Goal: Task Accomplishment & Management: Use online tool/utility

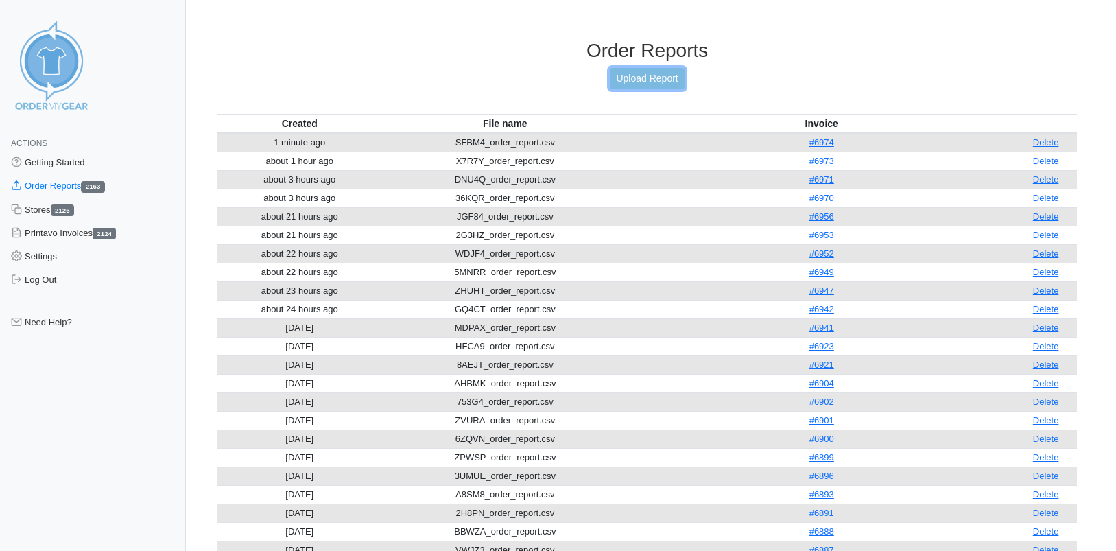
click at [631, 84] on link "Upload Report" at bounding box center [647, 78] width 74 height 21
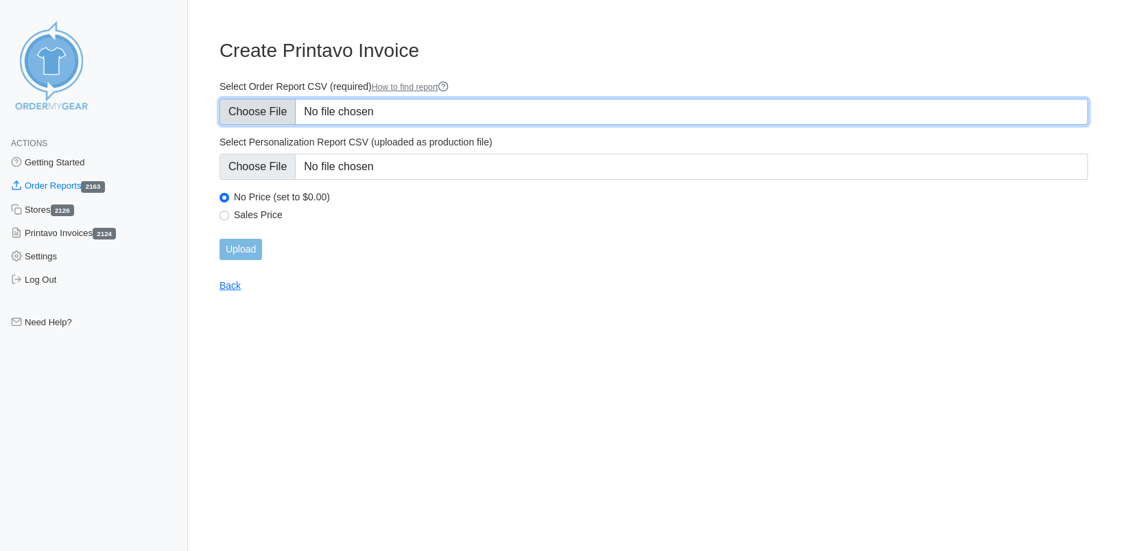
click at [259, 114] on input "Select Order Report CSV (required) How to find report" at bounding box center [653, 112] width 868 height 26
type input "C:\fakepath\QQQRC_order_report.csv"
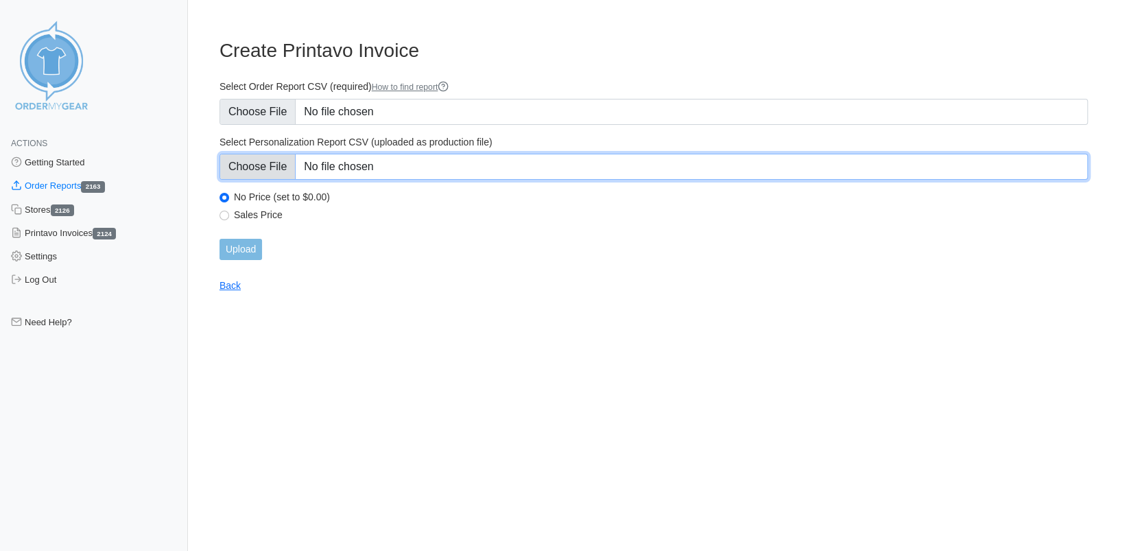
click at [270, 162] on input "Select Personalization Report CSV (uploaded as production file)" at bounding box center [653, 167] width 868 height 26
type input "C:\fakepath\QQQRC_personalization_report.csv"
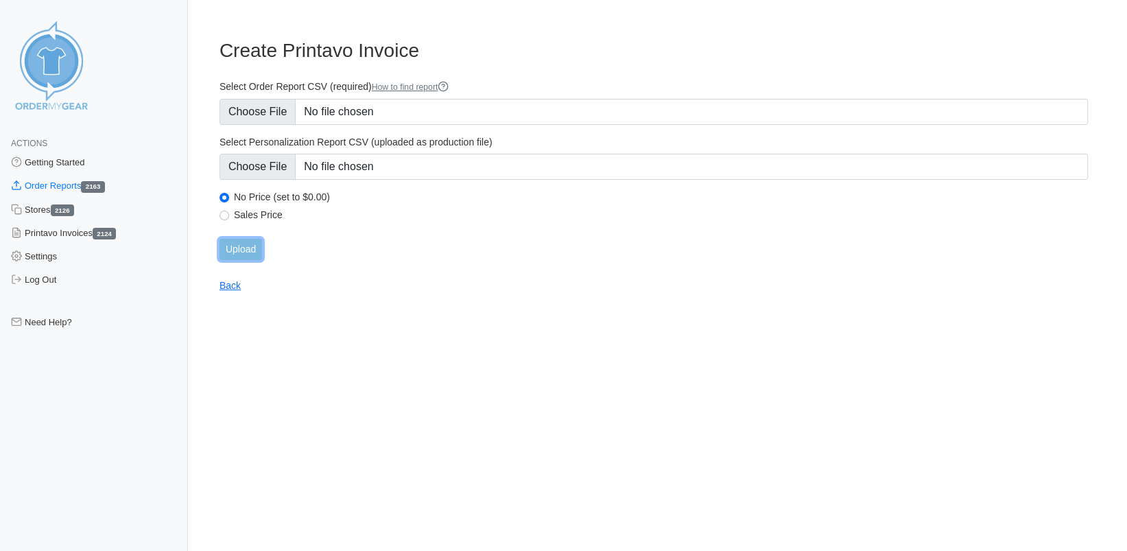
click at [232, 249] on input "Upload" at bounding box center [240, 249] width 43 height 21
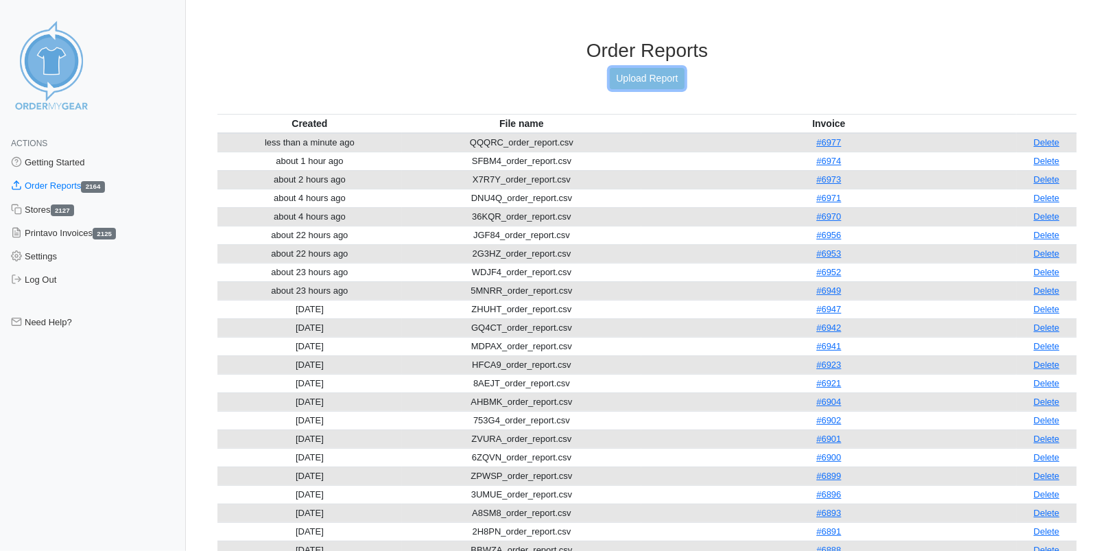
click at [638, 77] on link "Upload Report" at bounding box center [647, 78] width 74 height 21
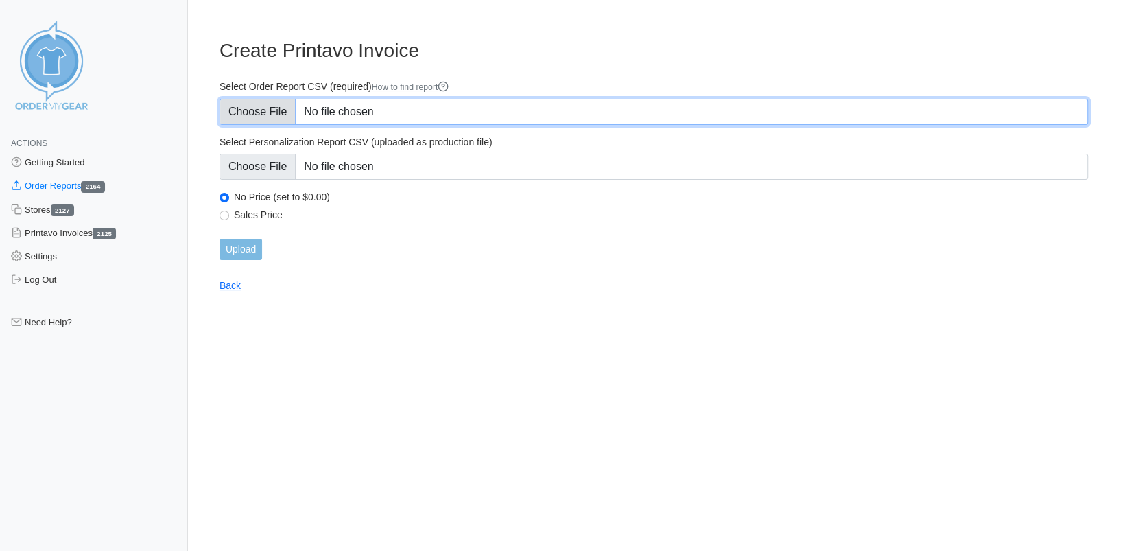
click at [266, 112] on input "Select Order Report CSV (required) How to find report" at bounding box center [653, 112] width 868 height 26
click at [239, 119] on input "Select Order Report CSV (required) How to find report" at bounding box center [653, 112] width 868 height 26
type input "C:\fakepath\5BRCS_order_report.csv"
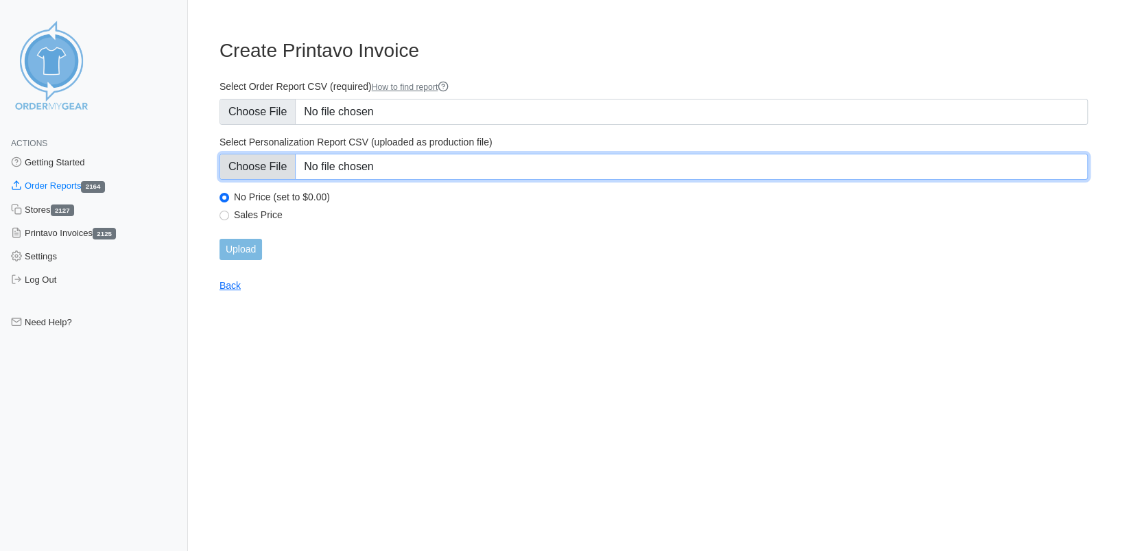
click at [266, 170] on input "Select Personalization Report CSV (uploaded as production file)" at bounding box center [653, 167] width 868 height 26
type input "C:\fakepath\5BRCS_personalization_report.csv"
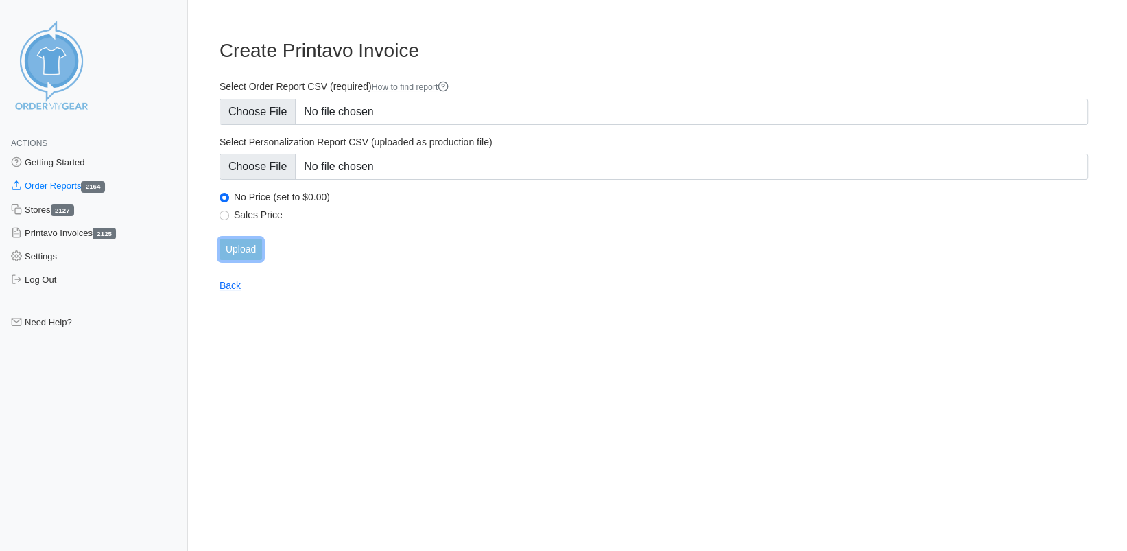
click at [237, 248] on input "Upload" at bounding box center [240, 249] width 43 height 21
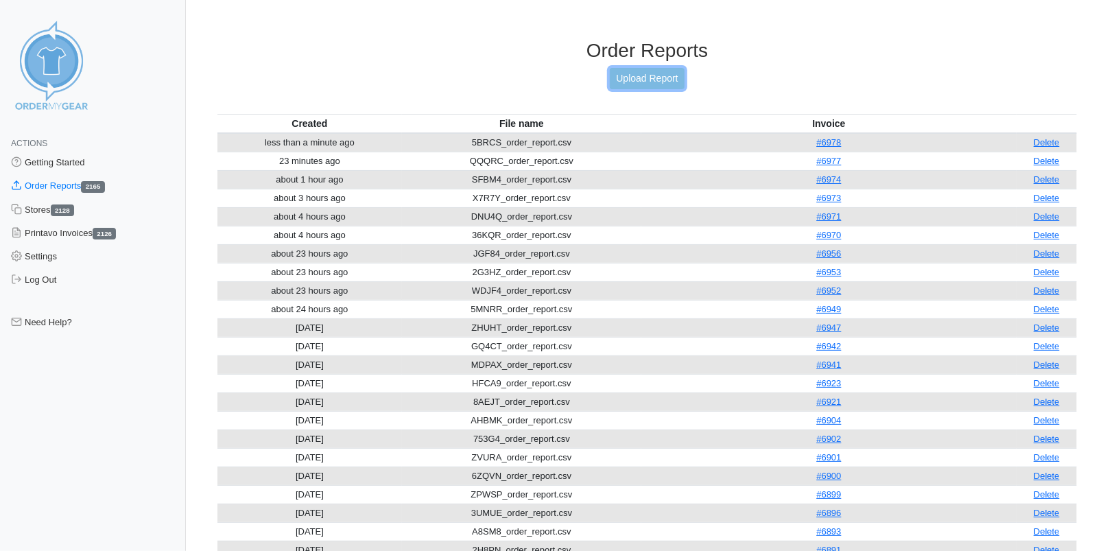
click at [633, 77] on link "Upload Report" at bounding box center [647, 78] width 74 height 21
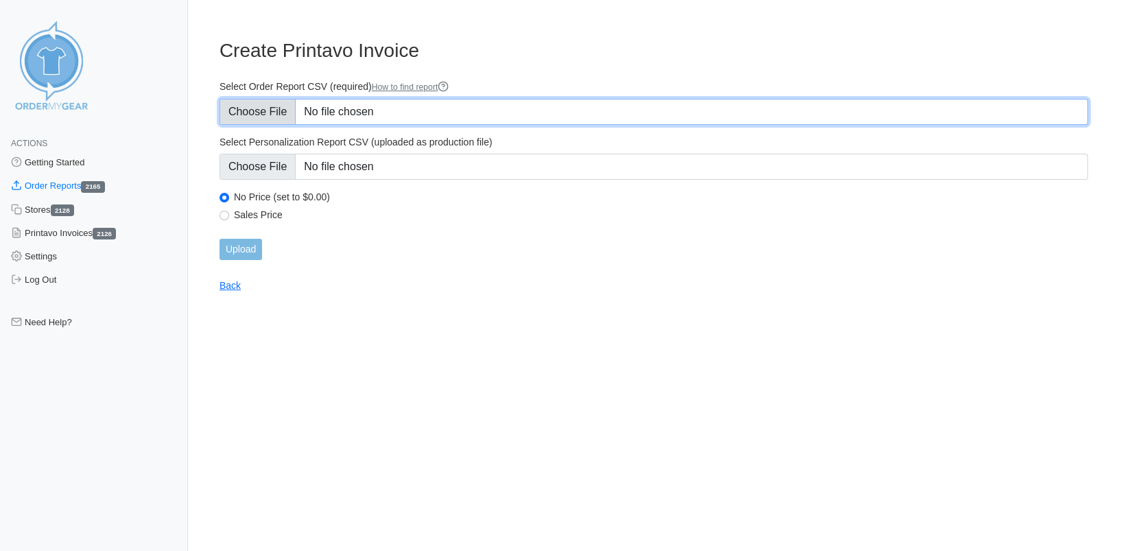
click at [255, 112] on input "Select Order Report CSV (required) How to find report" at bounding box center [653, 112] width 868 height 26
type input "C:\fakepath\5892S_order_report.csv"
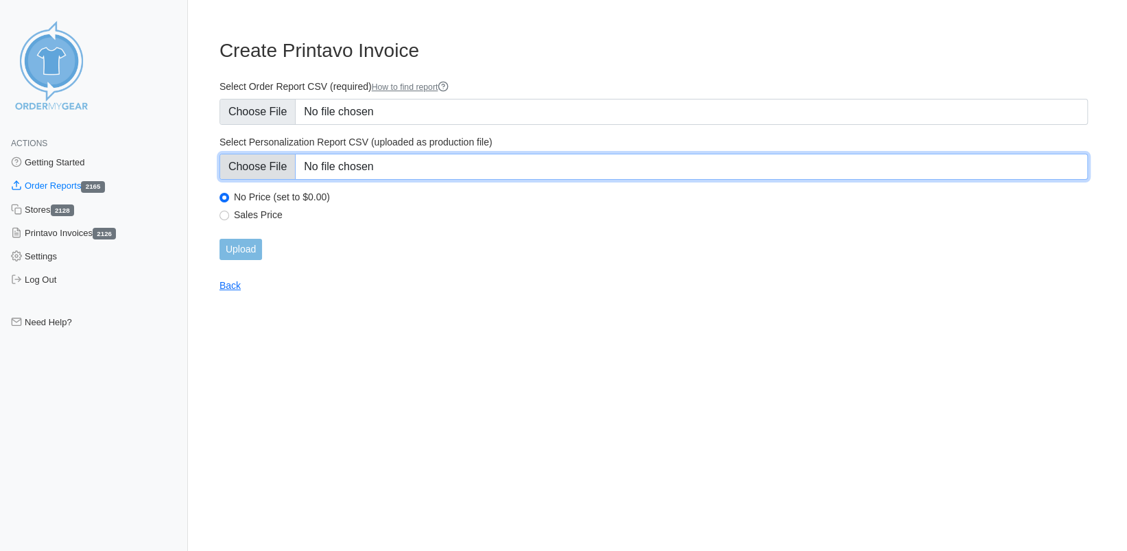
click at [273, 166] on input "Select Personalization Report CSV (uploaded as production file)" at bounding box center [653, 167] width 868 height 26
type input "C:\fakepath\5892S_personalization_report.csv"
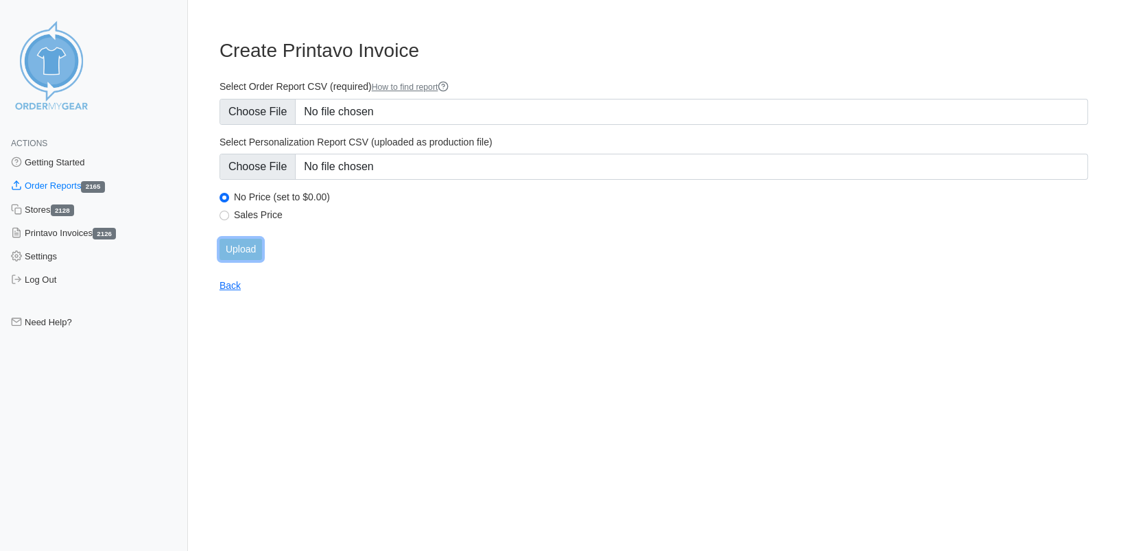
click at [238, 247] on input "Upload" at bounding box center [240, 249] width 43 height 21
